Goal: Communication & Community: Answer question/provide support

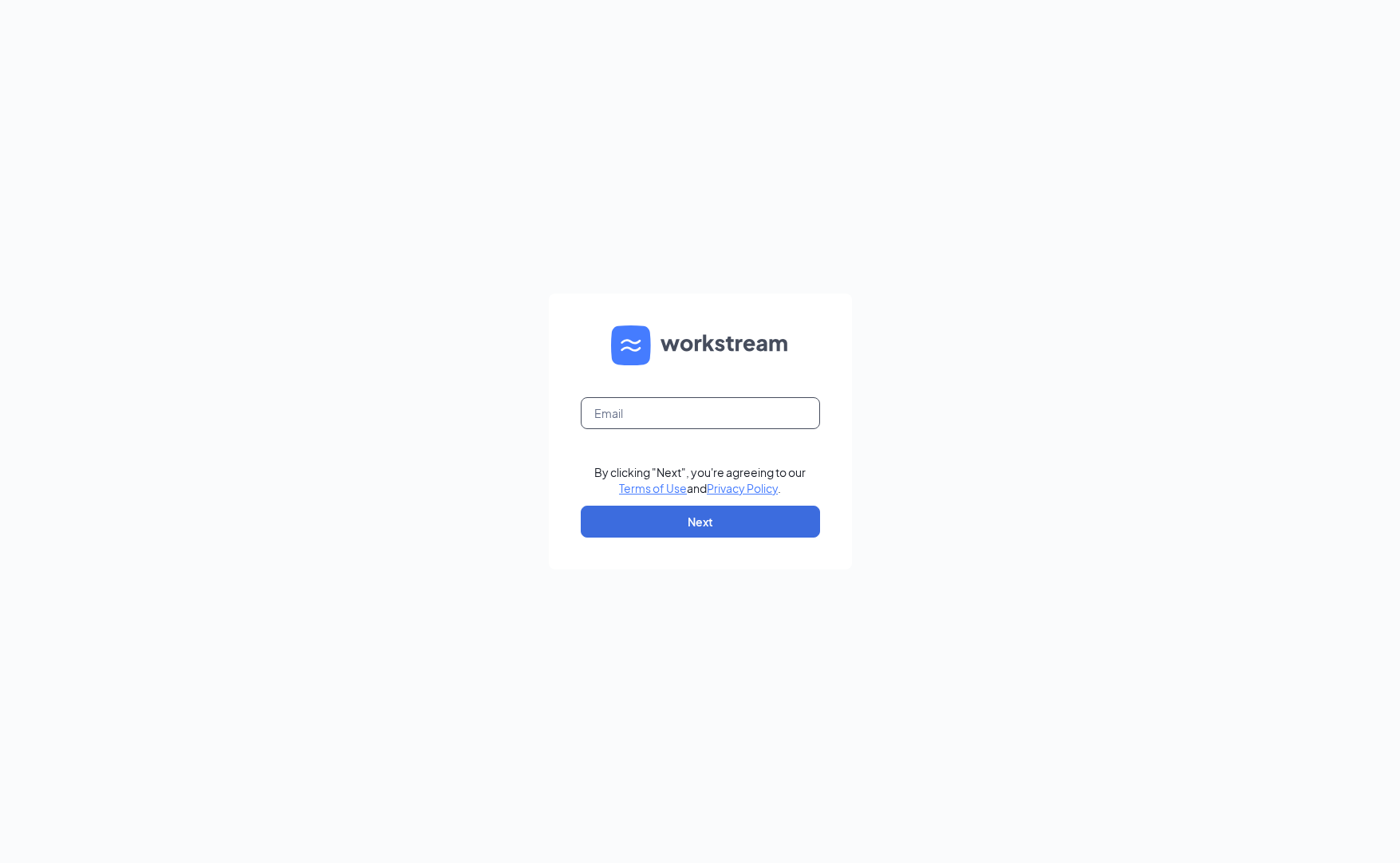
click at [657, 404] on input "text" at bounding box center [700, 413] width 239 height 32
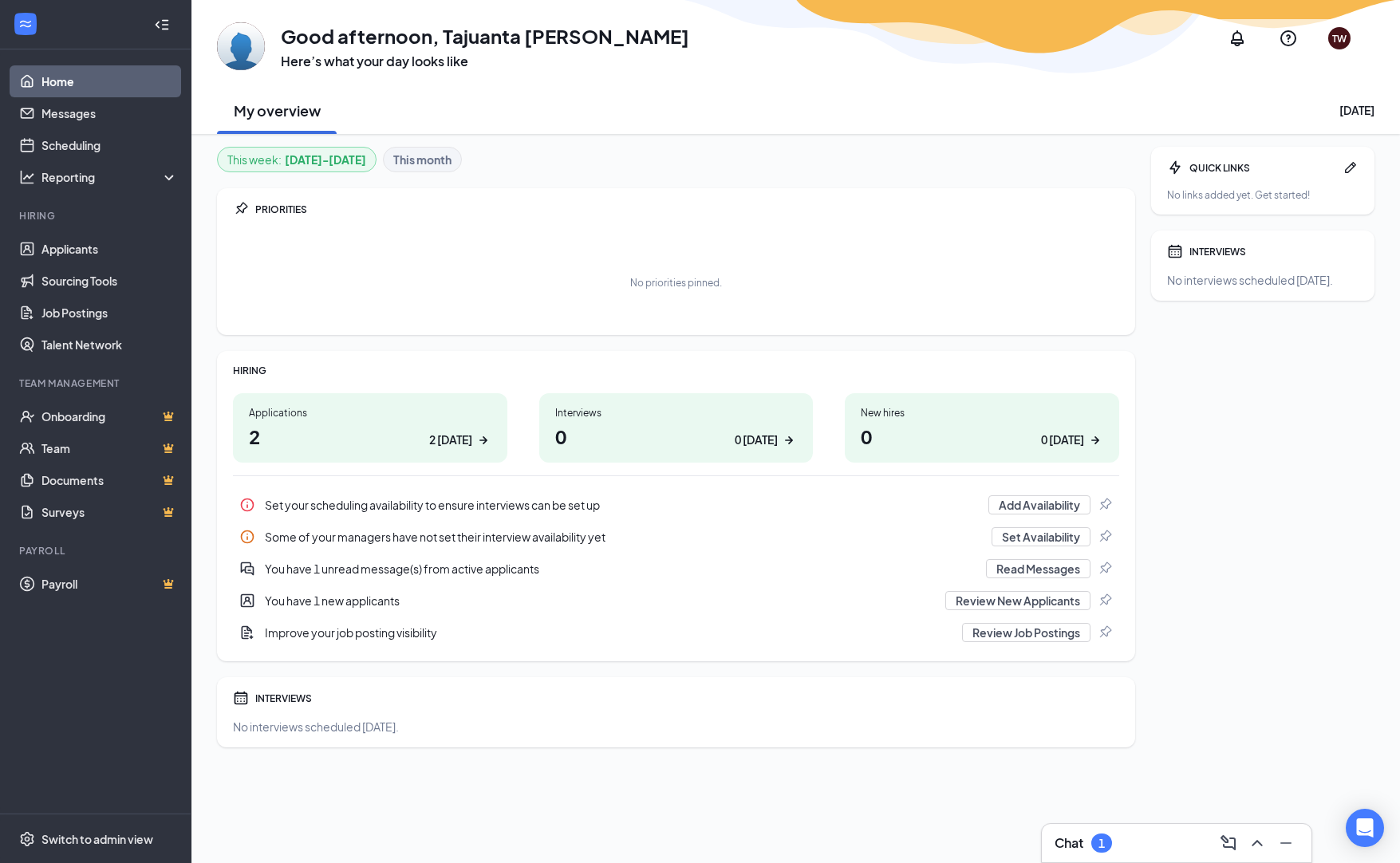
click at [1102, 847] on div "1" at bounding box center [1102, 844] width 7 height 14
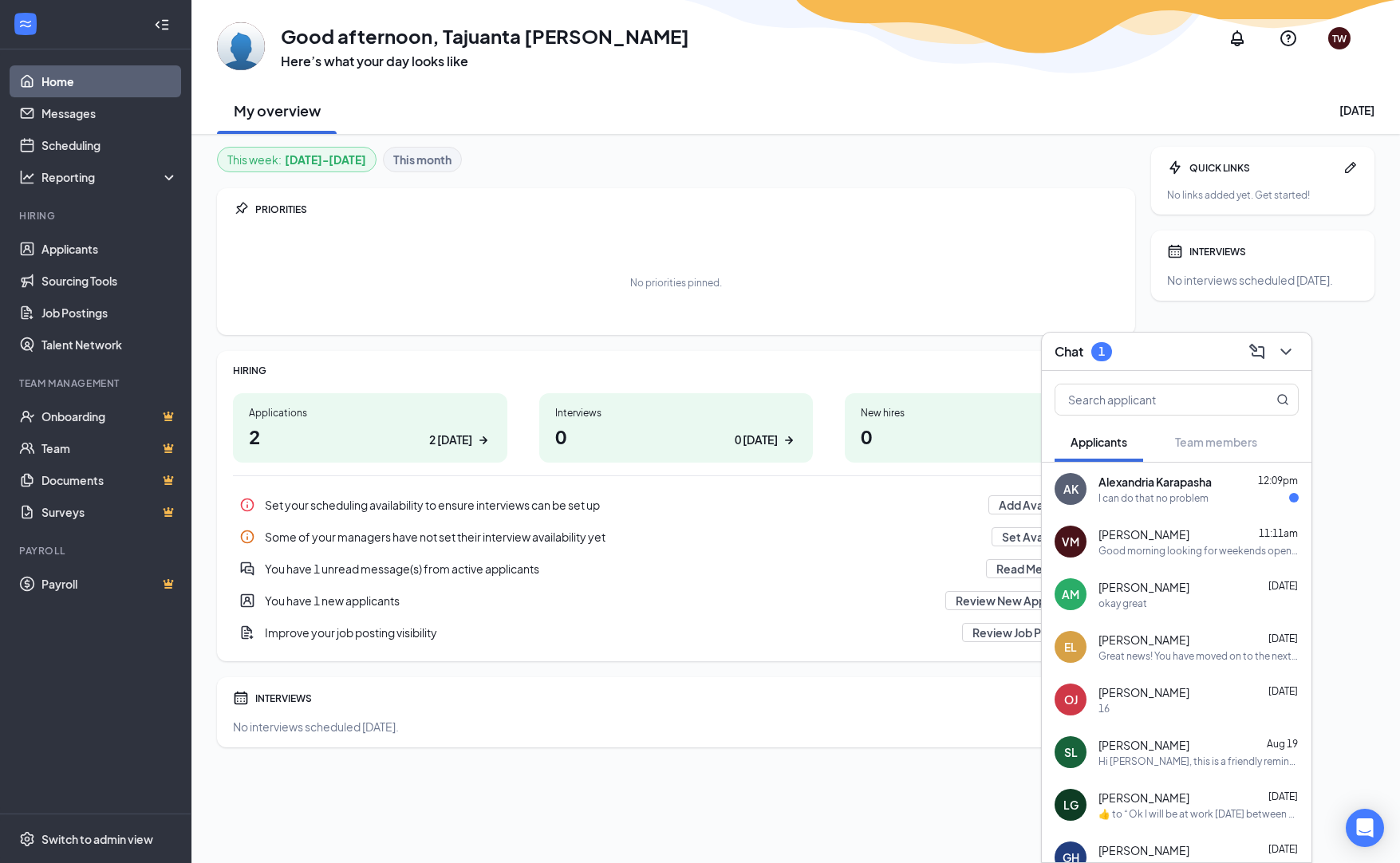
click at [1162, 500] on div "I can do that no problem" at bounding box center [1154, 498] width 110 height 14
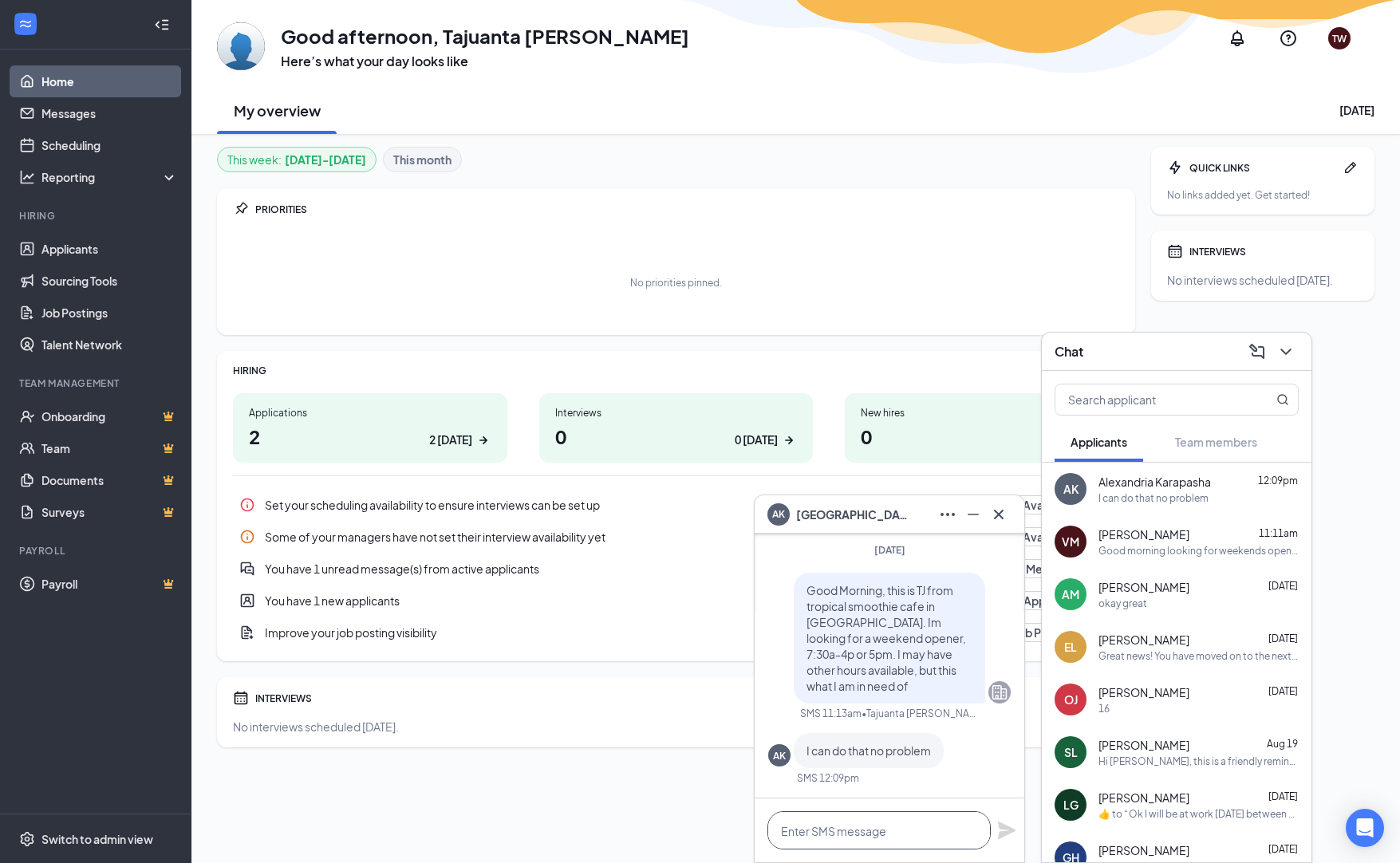
click at [858, 833] on textarea at bounding box center [879, 831] width 223 height 39
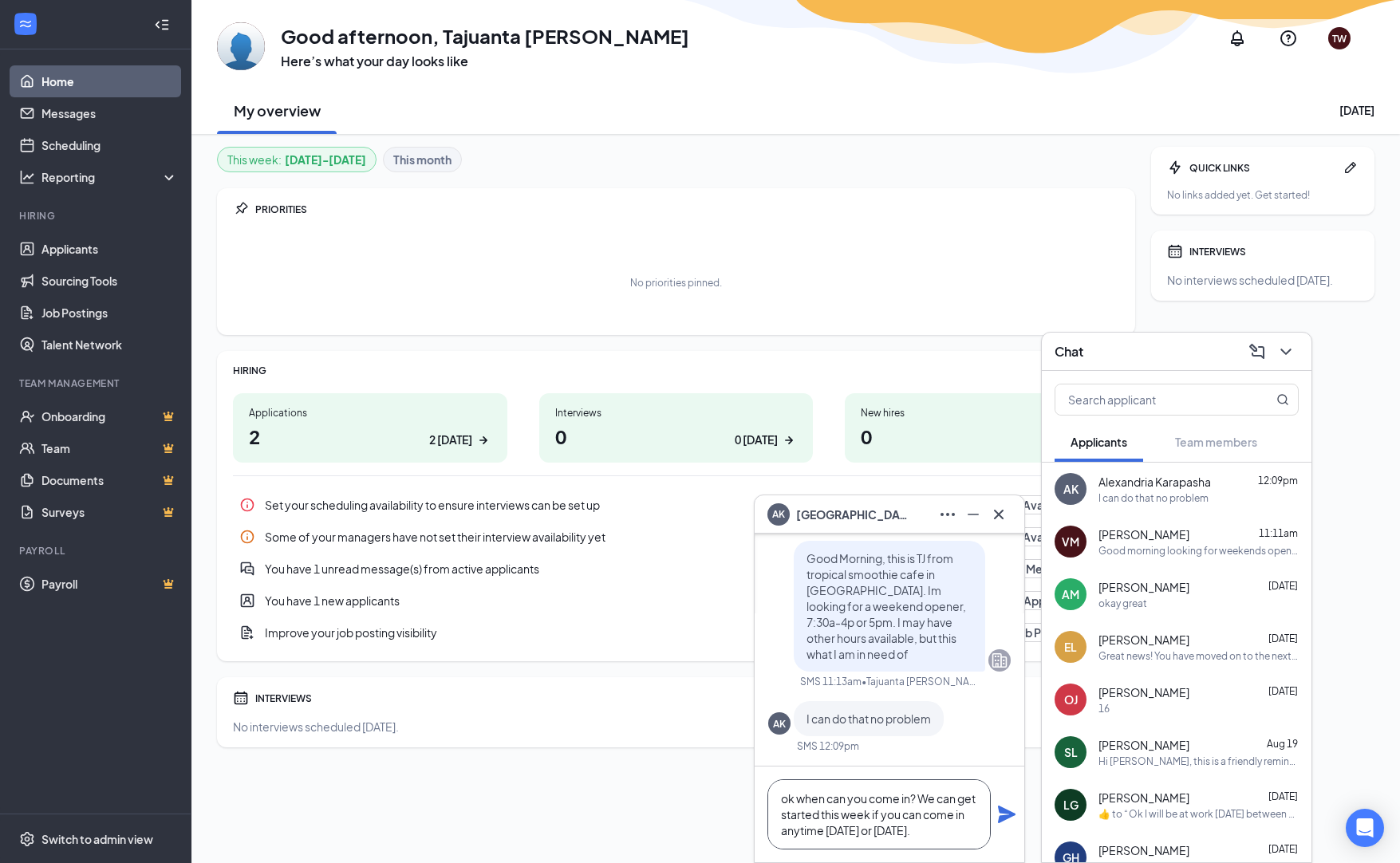
type textarea "ok when can you come in? We can get started this week if you can come in anytim…"
click at [1003, 814] on icon "Plane" at bounding box center [1007, 815] width 17 height 17
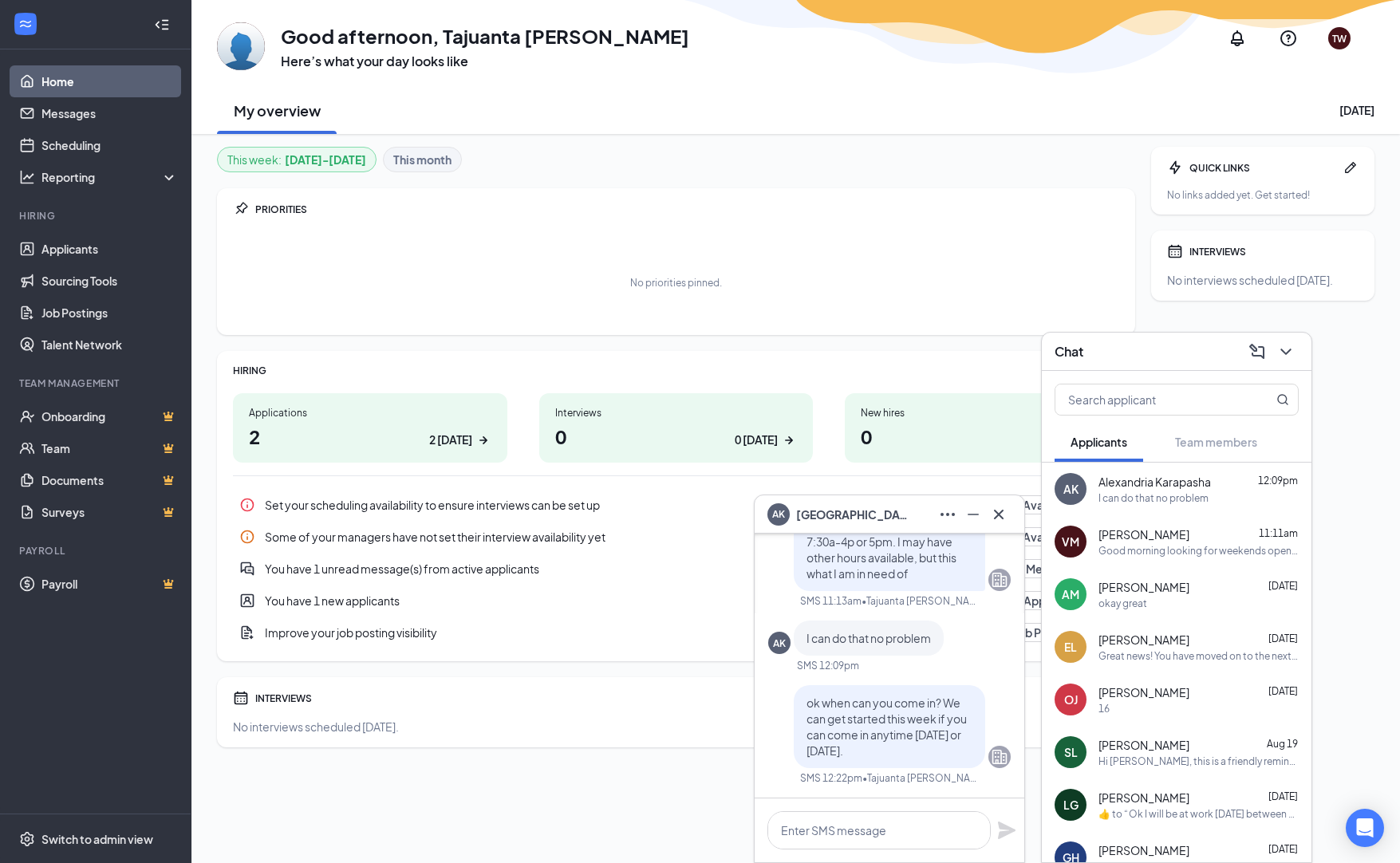
scroll to position [0, 0]
click at [1179, 483] on span "Alexandria Karapasha" at bounding box center [1155, 482] width 112 height 15
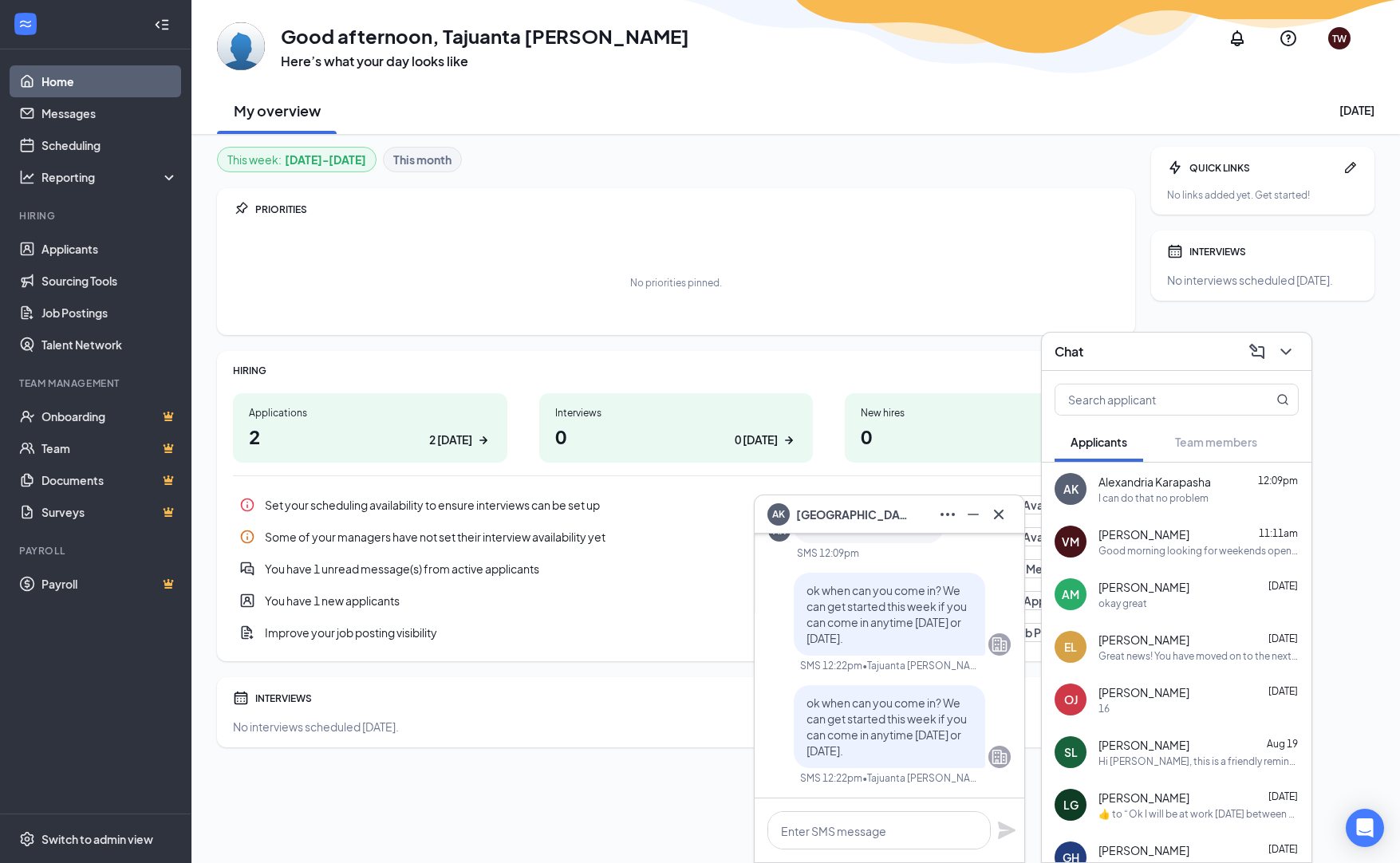
click at [364, 431] on h1 "2 2 today" at bounding box center [370, 436] width 243 height 27
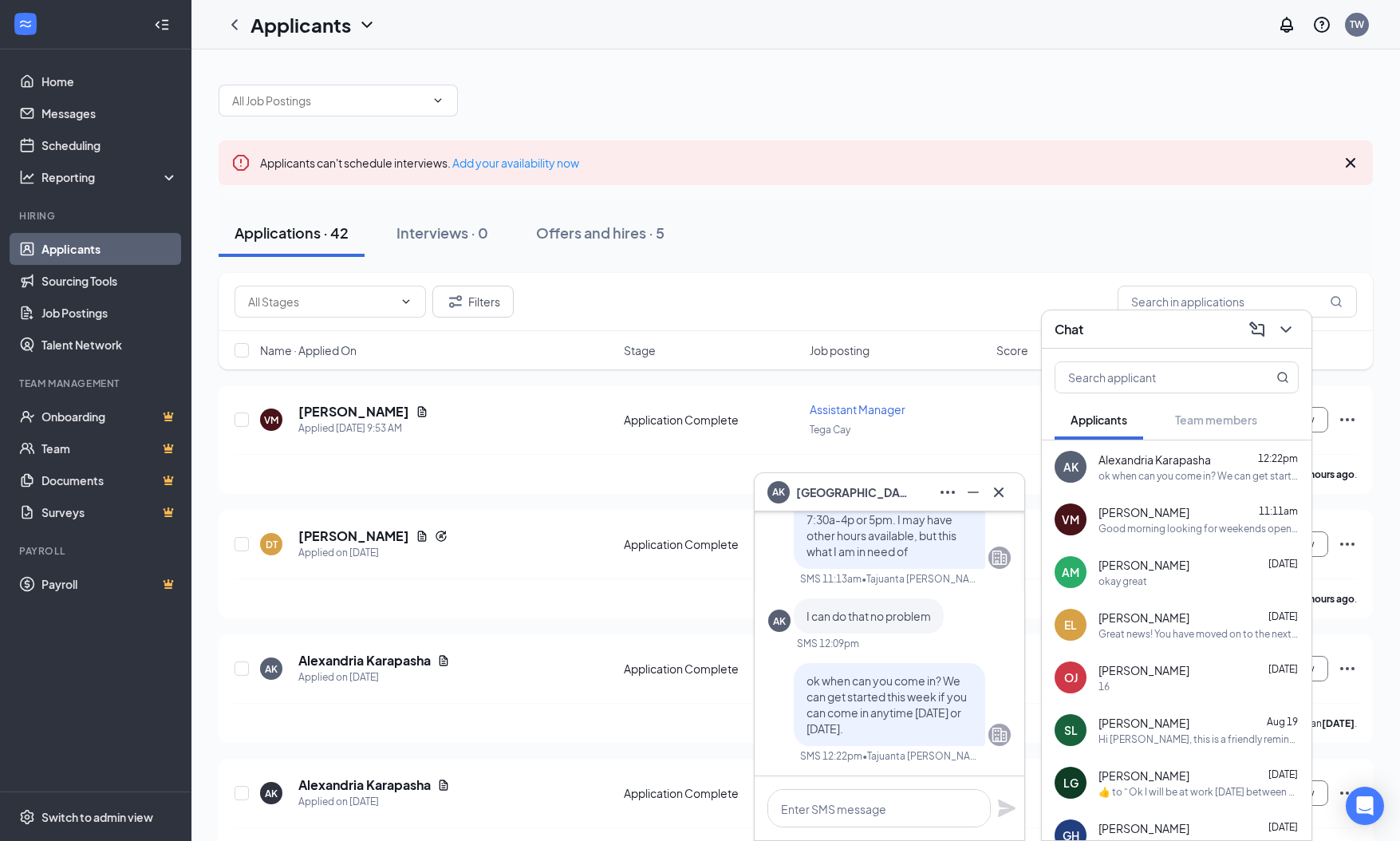
click at [1005, 493] on icon "Cross" at bounding box center [999, 493] width 19 height 19
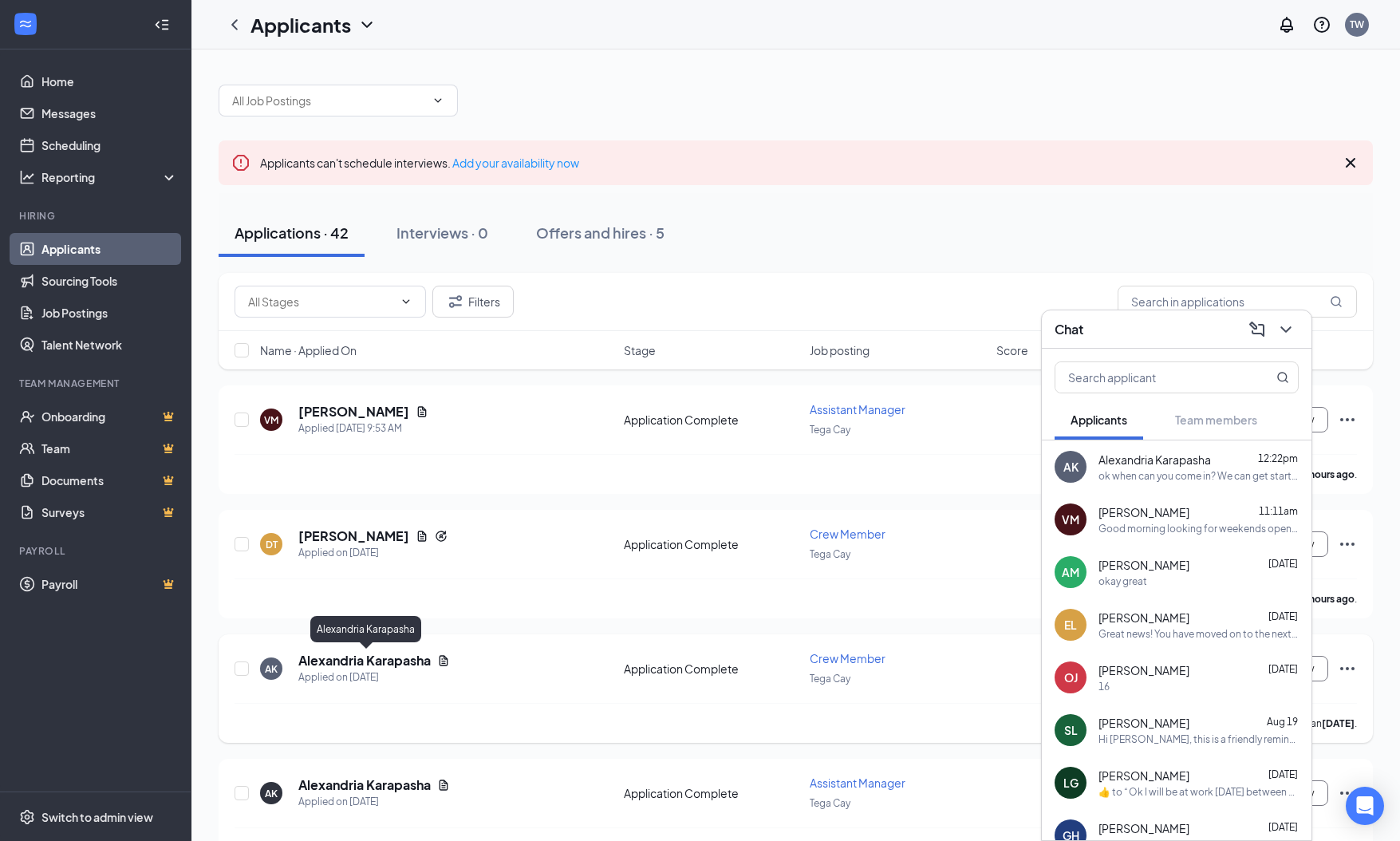
click at [386, 661] on h5 "Alexandria Karapasha" at bounding box center [364, 661] width 133 height 17
